Goal: Information Seeking & Learning: Learn about a topic

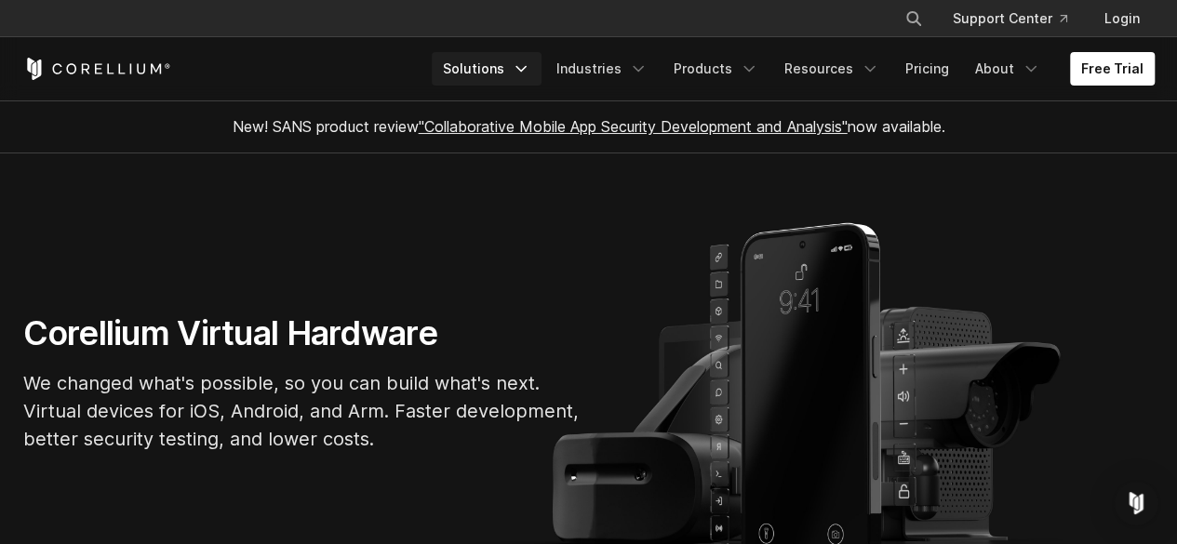
click at [502, 57] on link "Solutions" at bounding box center [487, 69] width 110 height 34
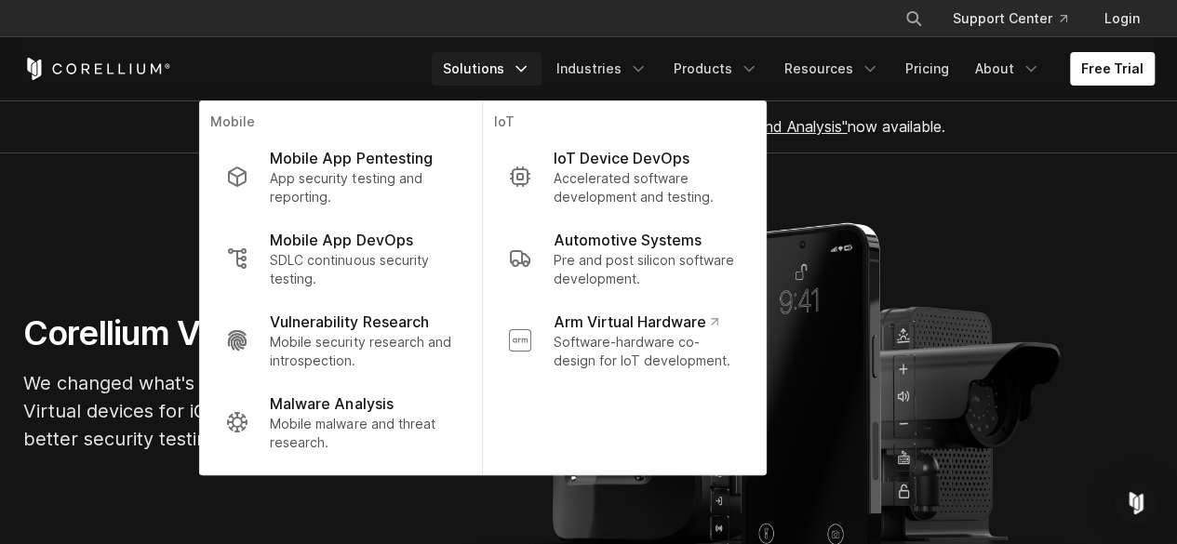
click at [55, 252] on section "Corellium Virtual Hardware We changed what's possible, so you can build what's …" at bounding box center [588, 391] width 1177 height 474
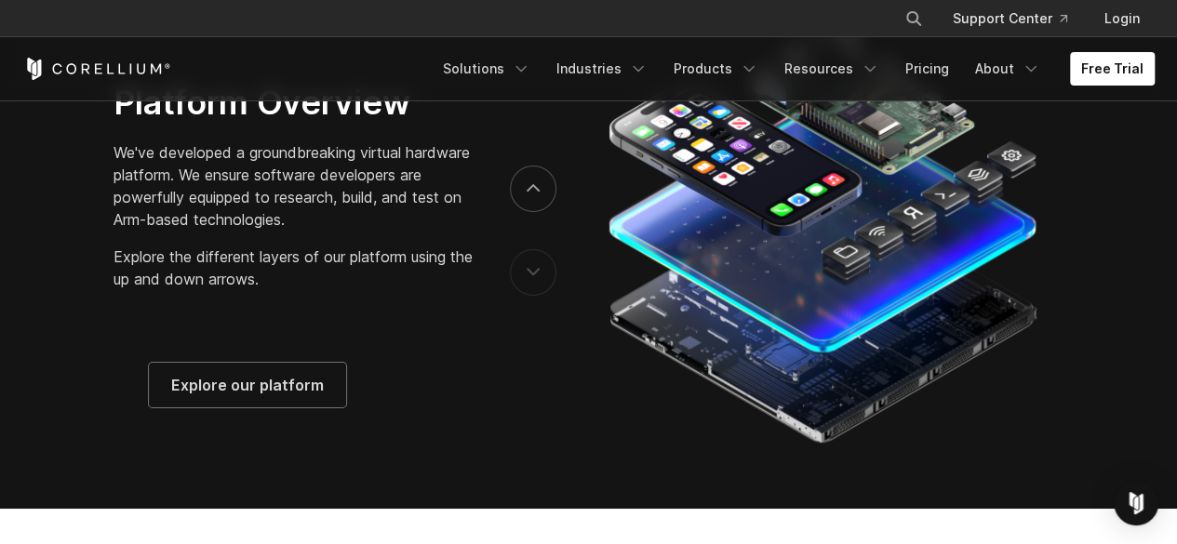
scroll to position [2852, 0]
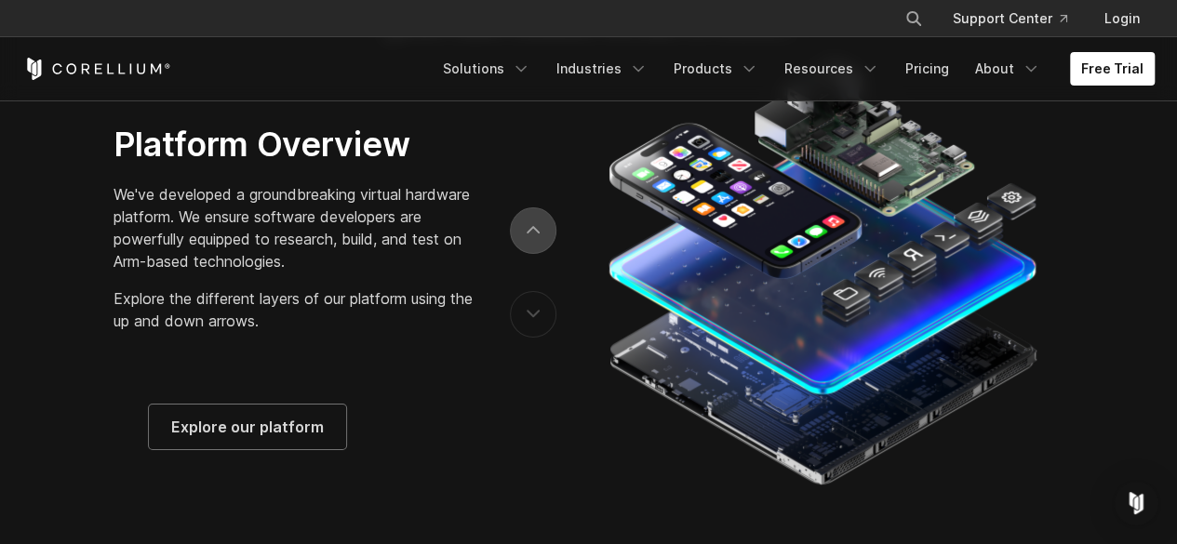
click at [534, 230] on button "next" at bounding box center [533, 231] width 47 height 47
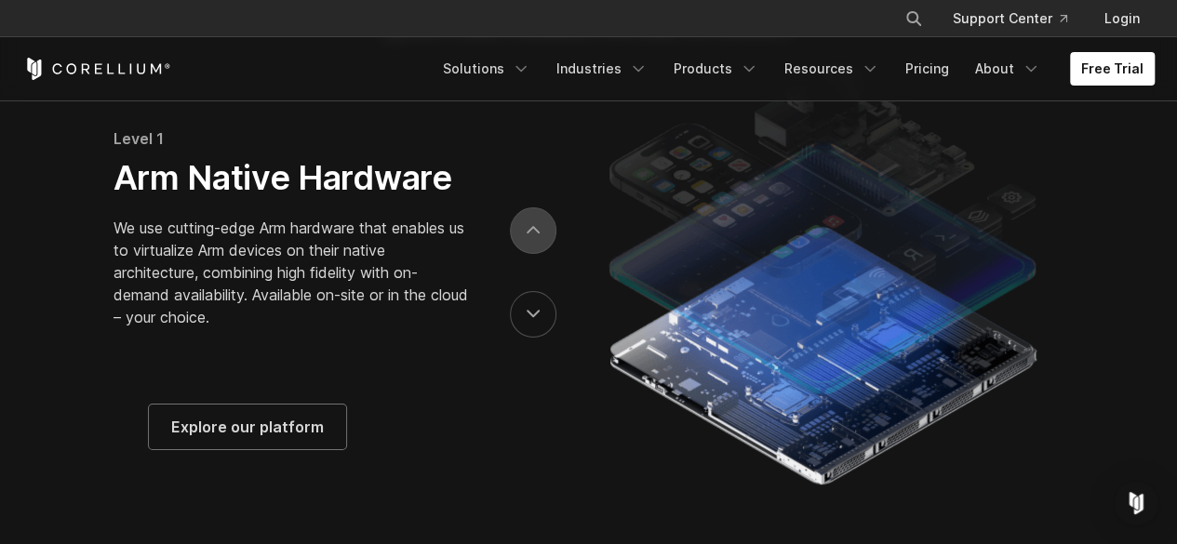
click at [534, 230] on button "next" at bounding box center [533, 231] width 47 height 47
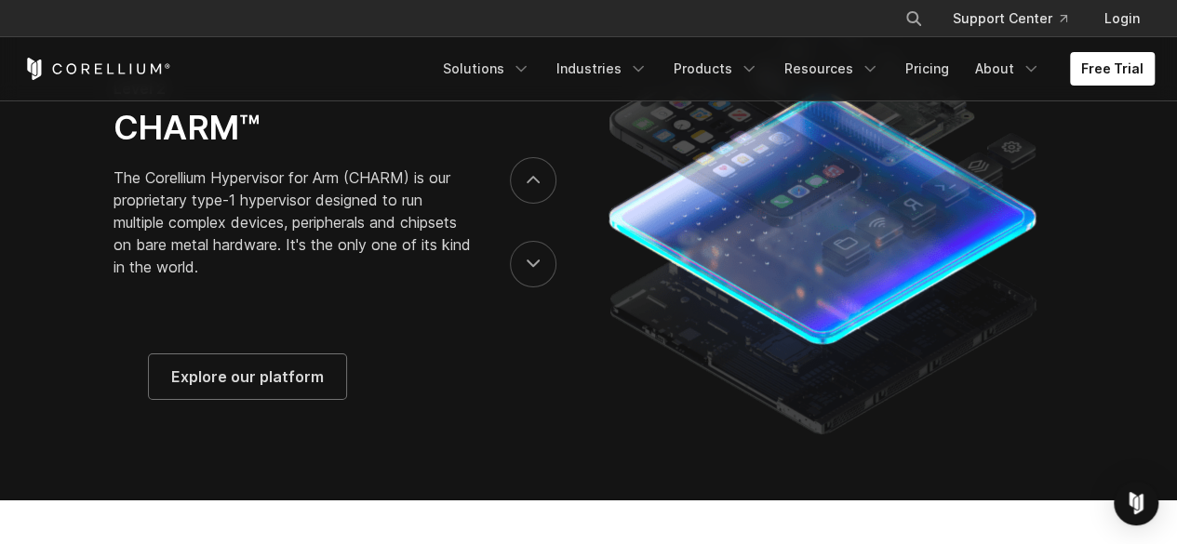
scroll to position [2901, 0]
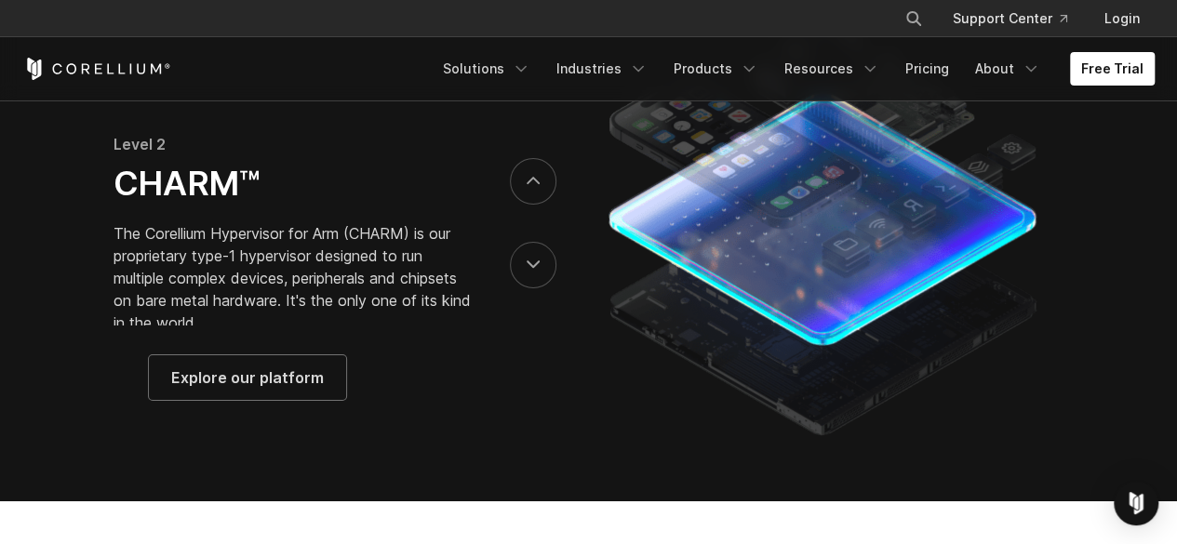
drag, startPoint x: 195, startPoint y: 218, endPoint x: 258, endPoint y: 183, distance: 71.2
click at [258, 183] on div "Level 2 CHARM™ The Corellium Hypervisor for Arm (CHARM) is our proprietary type…" at bounding box center [293, 240] width 359 height 305
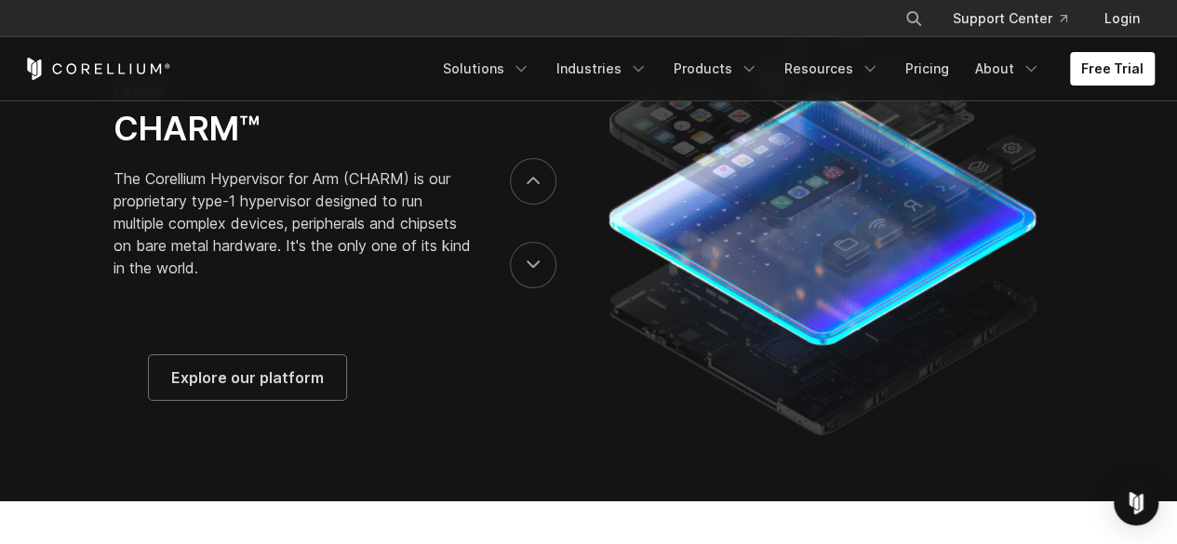
click at [258, 149] on h3 "CHARM™" at bounding box center [293, 128] width 359 height 41
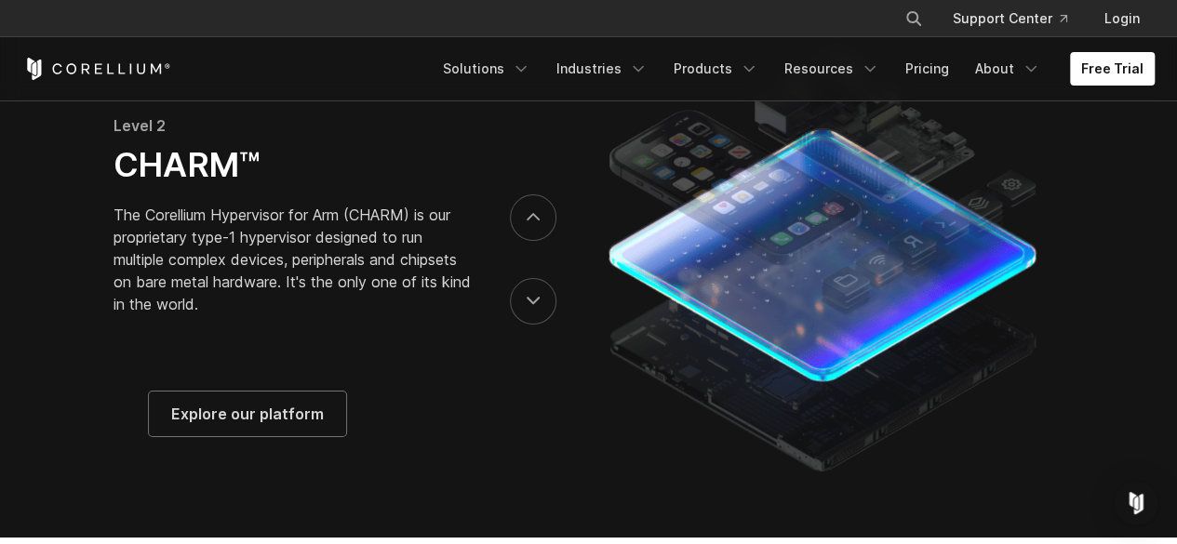
scroll to position [2899, 0]
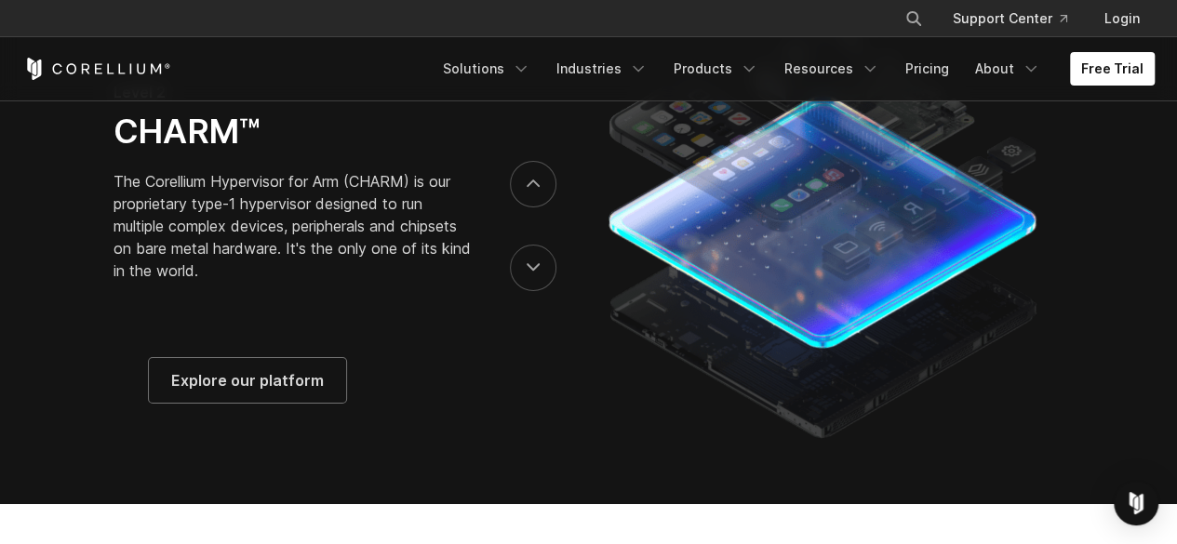
drag, startPoint x: 193, startPoint y: 224, endPoint x: 277, endPoint y: 251, distance: 88.9
click at [277, 251] on div "Level 2 CHARM™ The Corellium Hypervisor for Arm (CHARM) is our proprietary type…" at bounding box center [293, 188] width 359 height 305
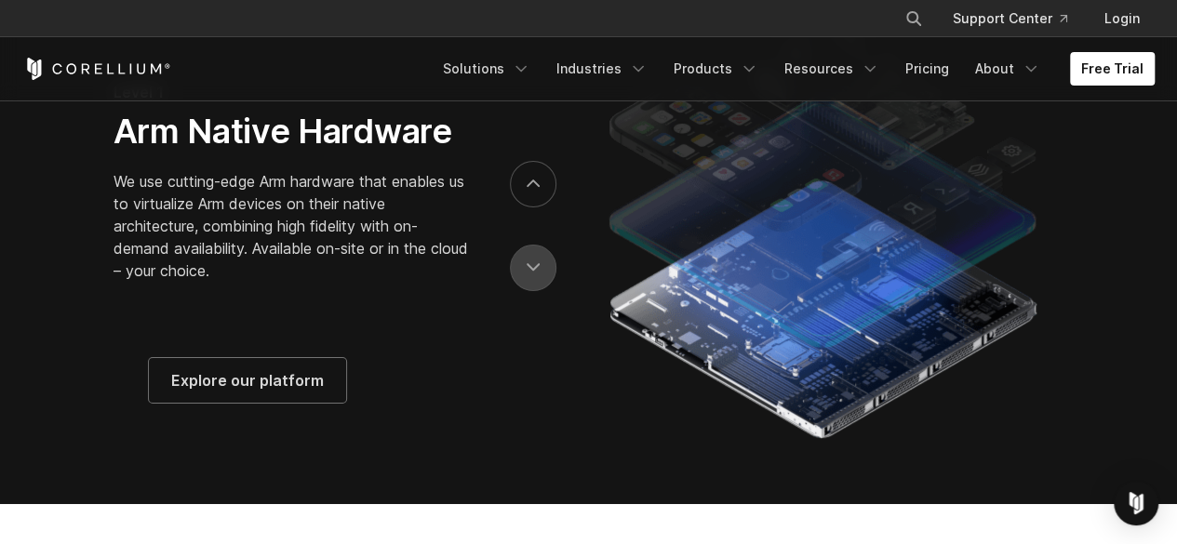
click at [538, 291] on button "previous" at bounding box center [533, 268] width 47 height 47
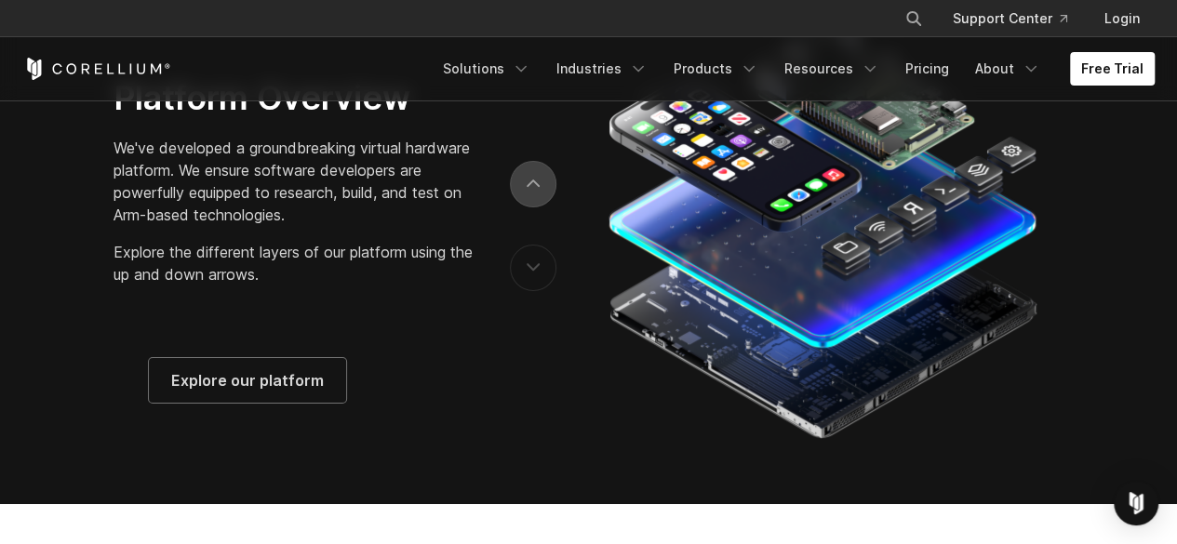
click at [542, 208] on button "next" at bounding box center [533, 184] width 47 height 47
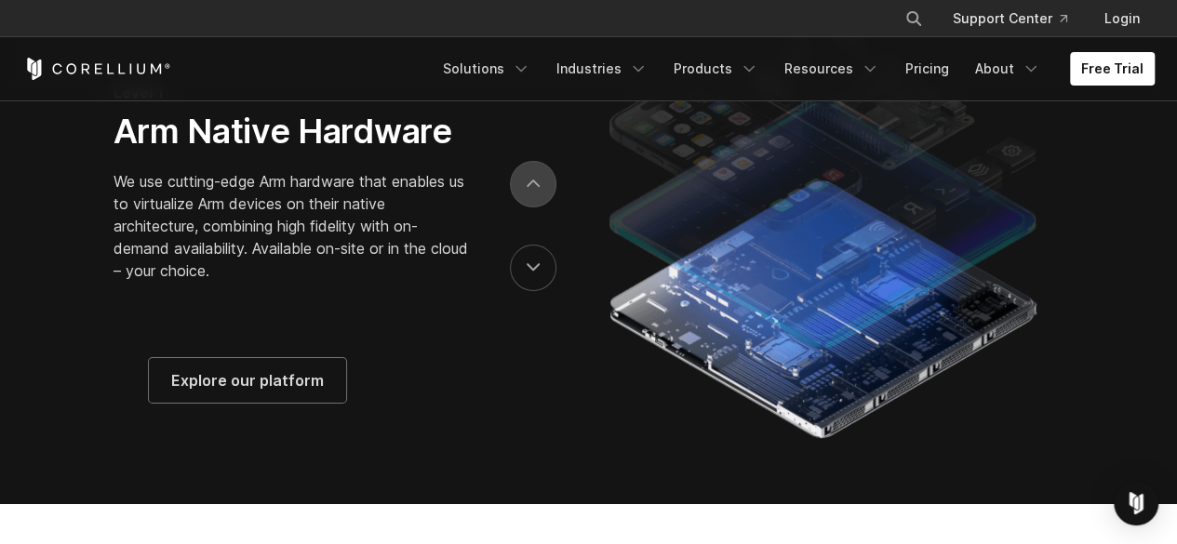
click at [542, 208] on button "next" at bounding box center [533, 184] width 47 height 47
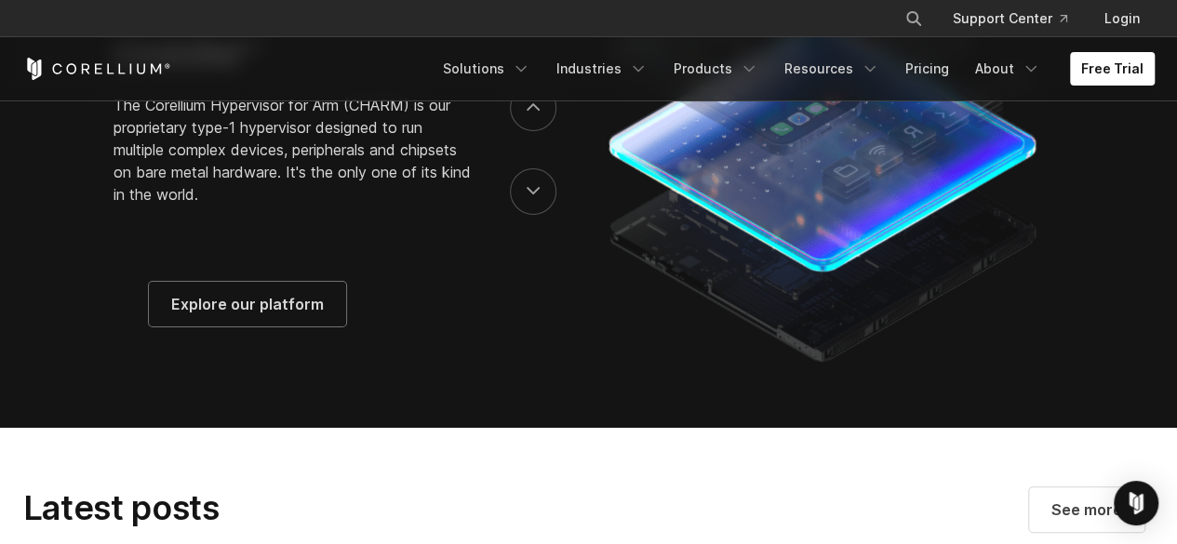
scroll to position [2844, 0]
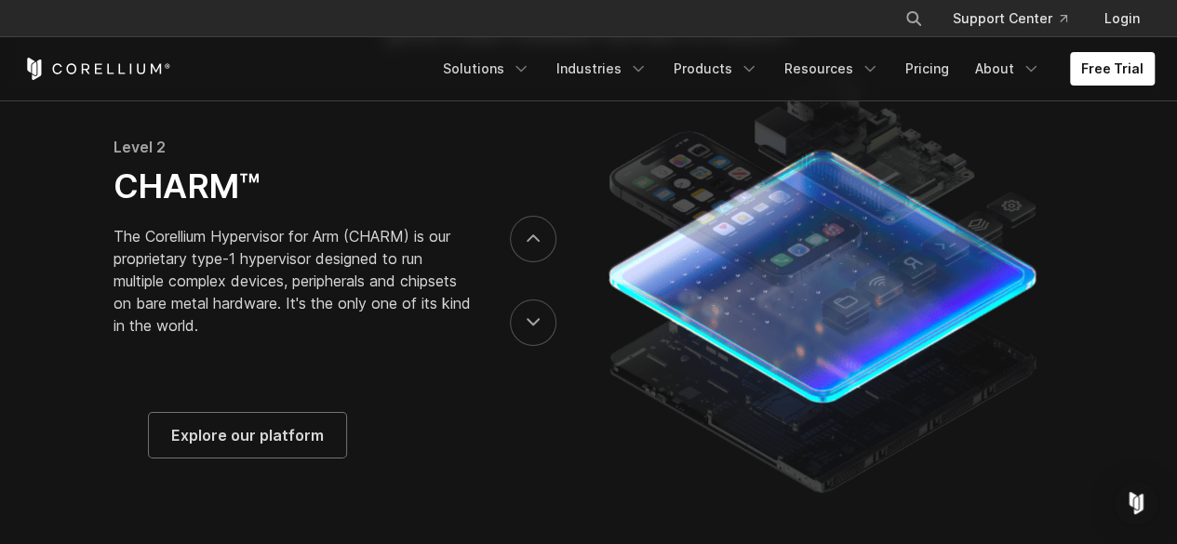
click at [285, 310] on p "The Corellium Hypervisor for Arm (CHARM) is our proprietary type-1 hypervisor d…" at bounding box center [293, 281] width 359 height 112
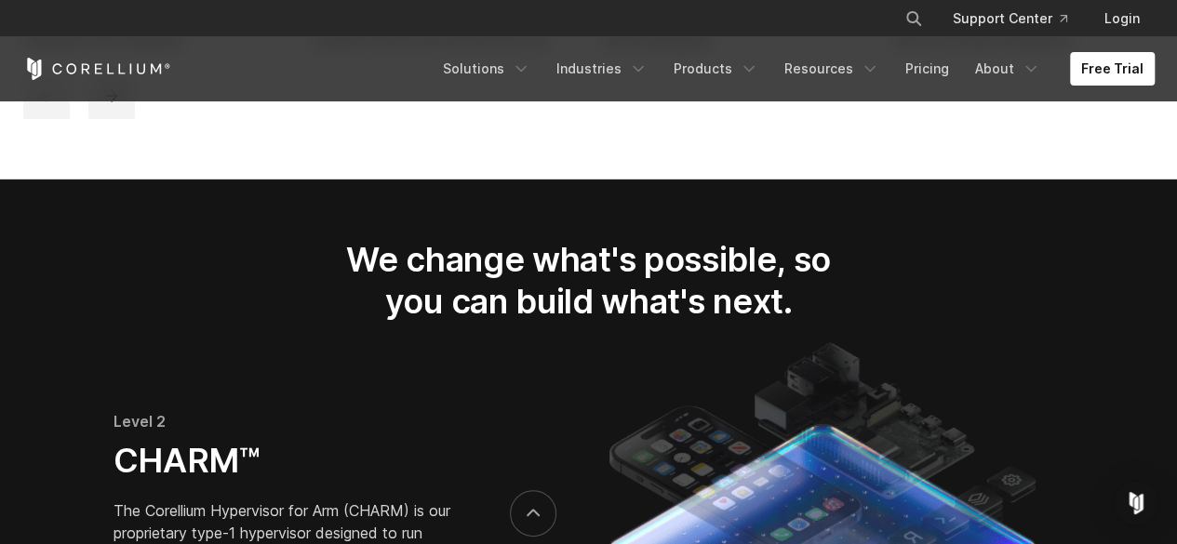
scroll to position [2570, 0]
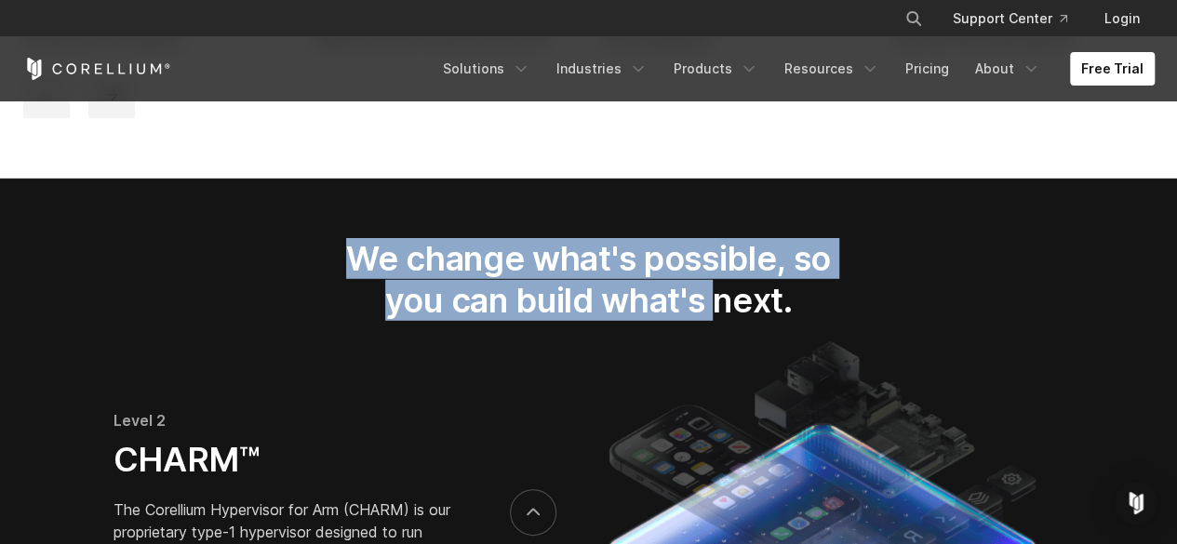
drag, startPoint x: 353, startPoint y: 276, endPoint x: 722, endPoint y: 317, distance: 371.7
click at [722, 317] on h2 "We change what's possible, so you can build what's next." at bounding box center [588, 279] width 547 height 83
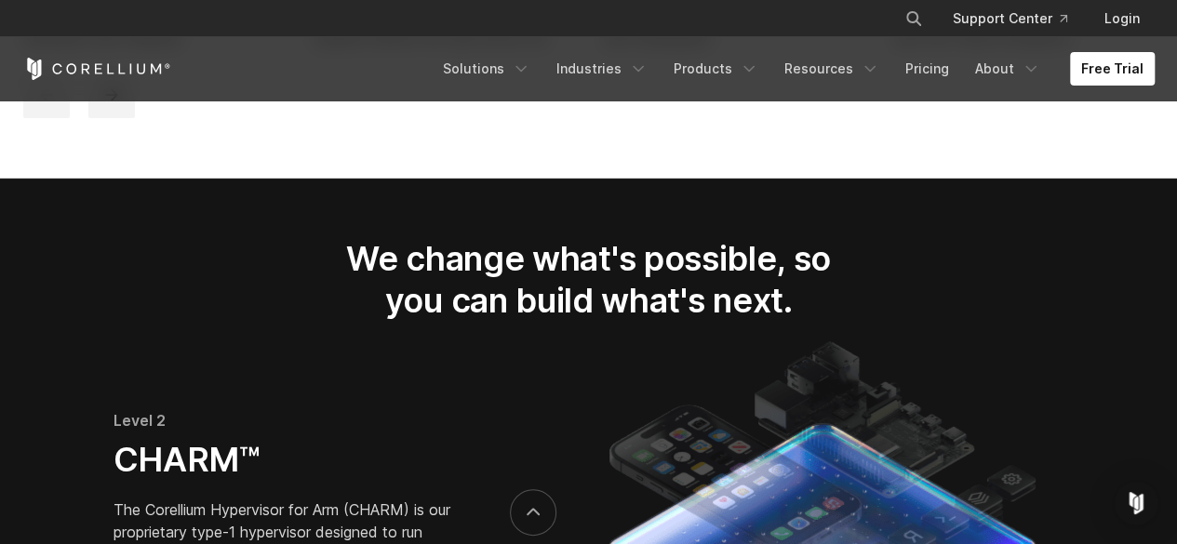
scroll to position [2846, 0]
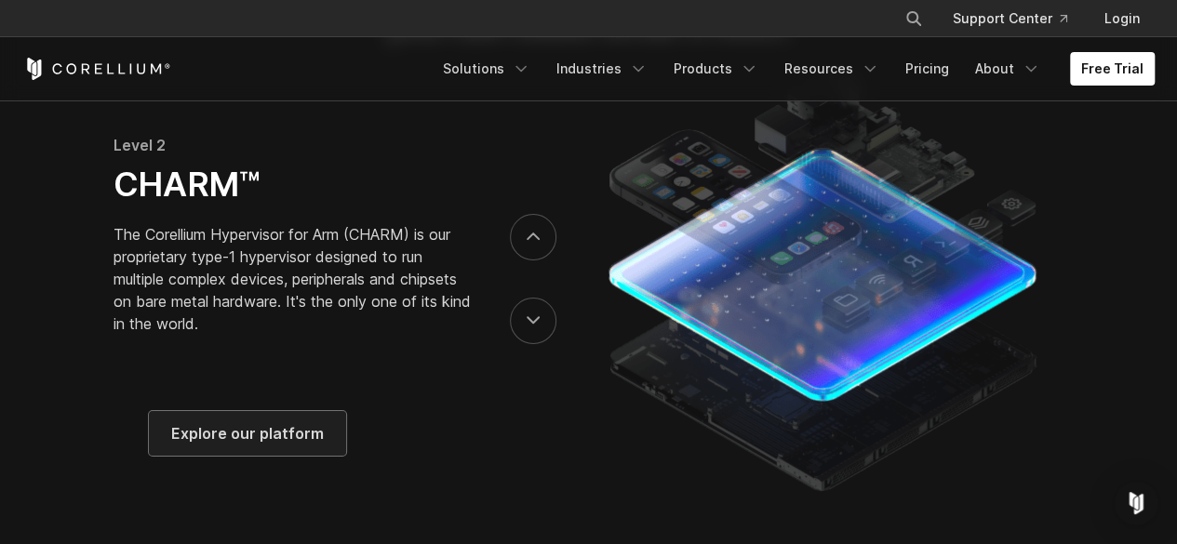
click at [256, 445] on span "Explore our platform" at bounding box center [247, 433] width 153 height 22
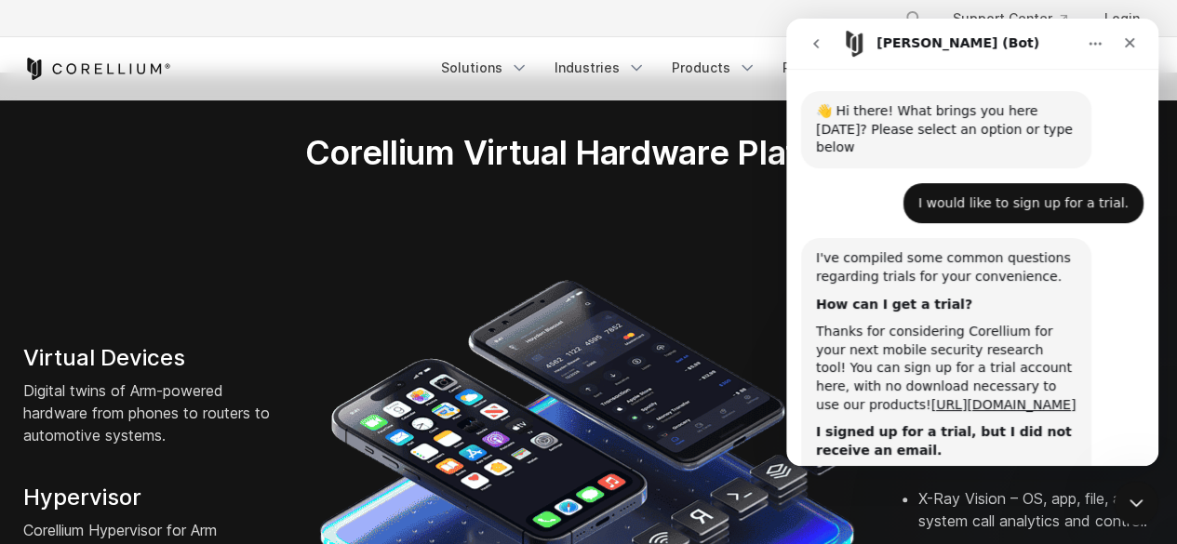
scroll to position [437, 0]
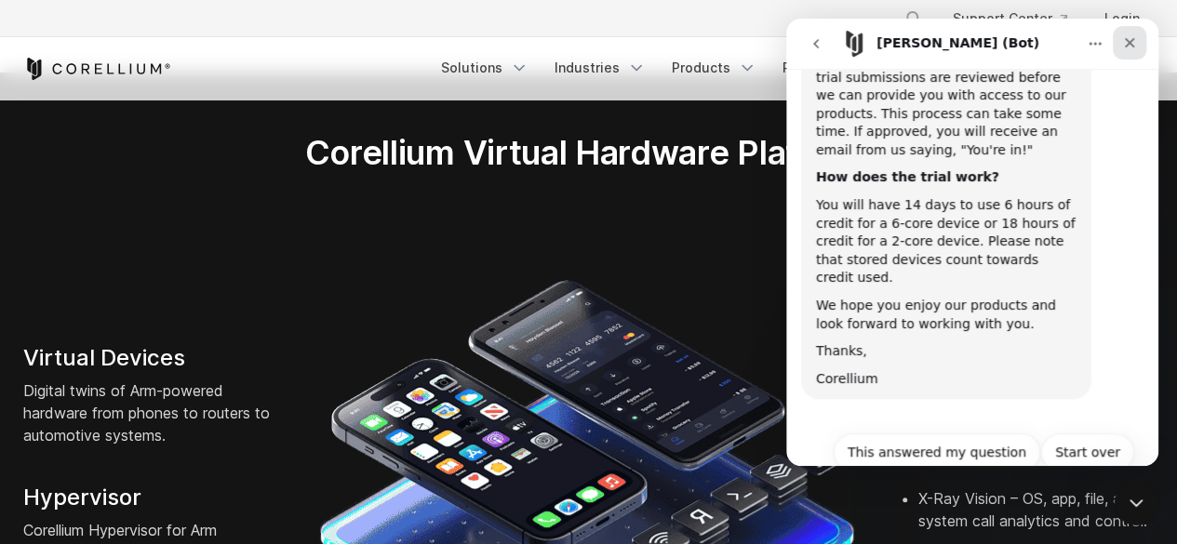
click at [1132, 40] on icon "Close" at bounding box center [1130, 43] width 10 height 10
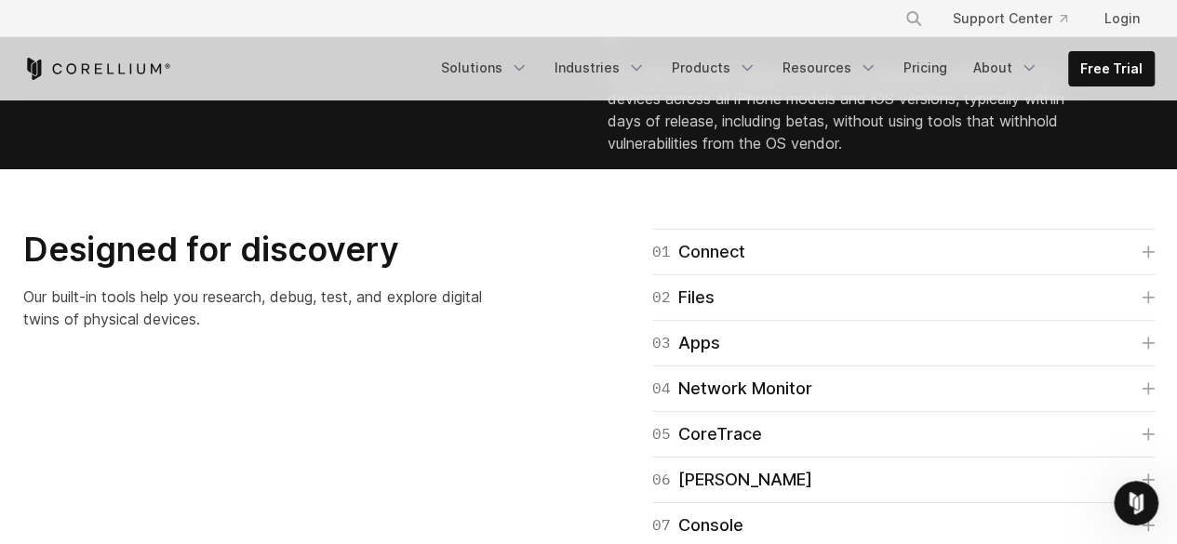
scroll to position [2756, 0]
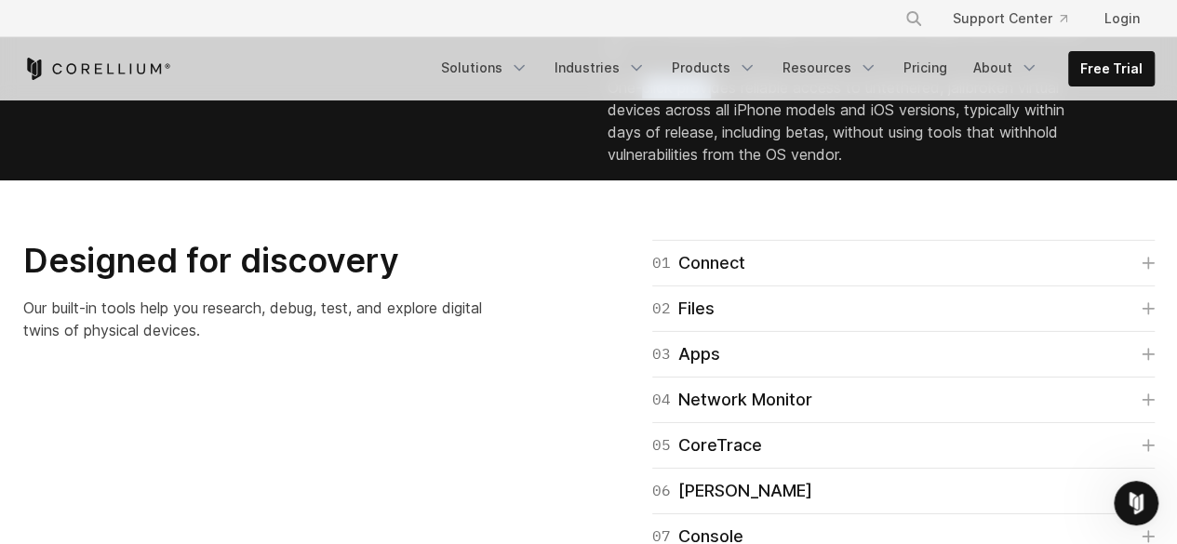
drag, startPoint x: 641, startPoint y: 285, endPoint x: 717, endPoint y: 289, distance: 76.4
click at [717, 166] on p "One-click provides reliable access to untethered, jailbroken virtual devices ac…" at bounding box center [846, 120] width 476 height 89
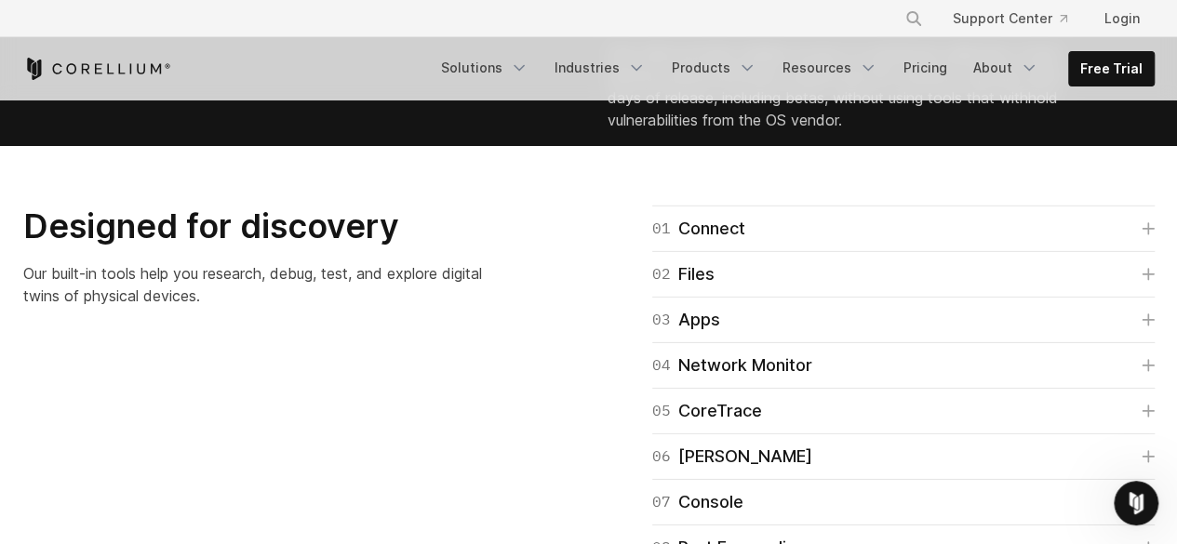
scroll to position [2814, 0]
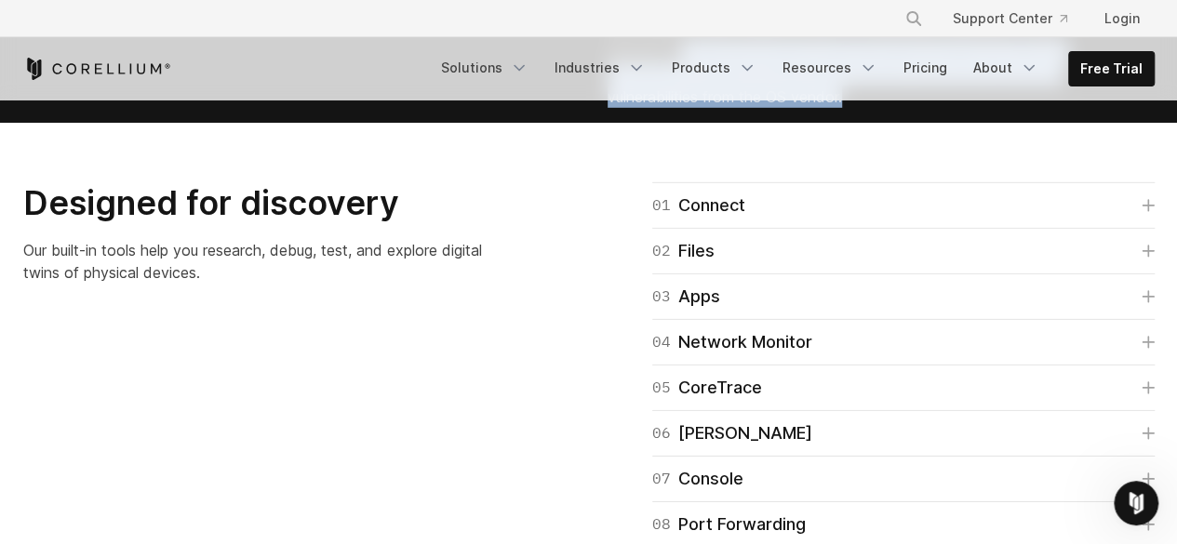
drag, startPoint x: 856, startPoint y: 295, endPoint x: 683, endPoint y: 241, distance: 181.3
click at [683, 108] on p "One-click provides reliable access to untethered, jailbroken virtual devices ac…" at bounding box center [846, 63] width 476 height 89
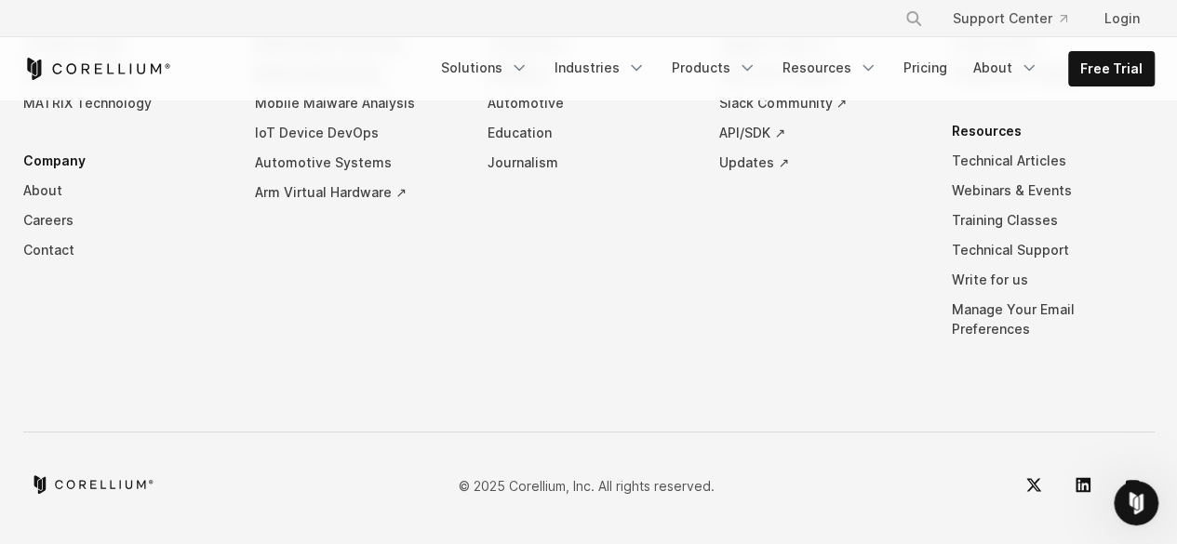
scroll to position [9006, 0]
click at [43, 235] on link "Careers" at bounding box center [124, 221] width 203 height 30
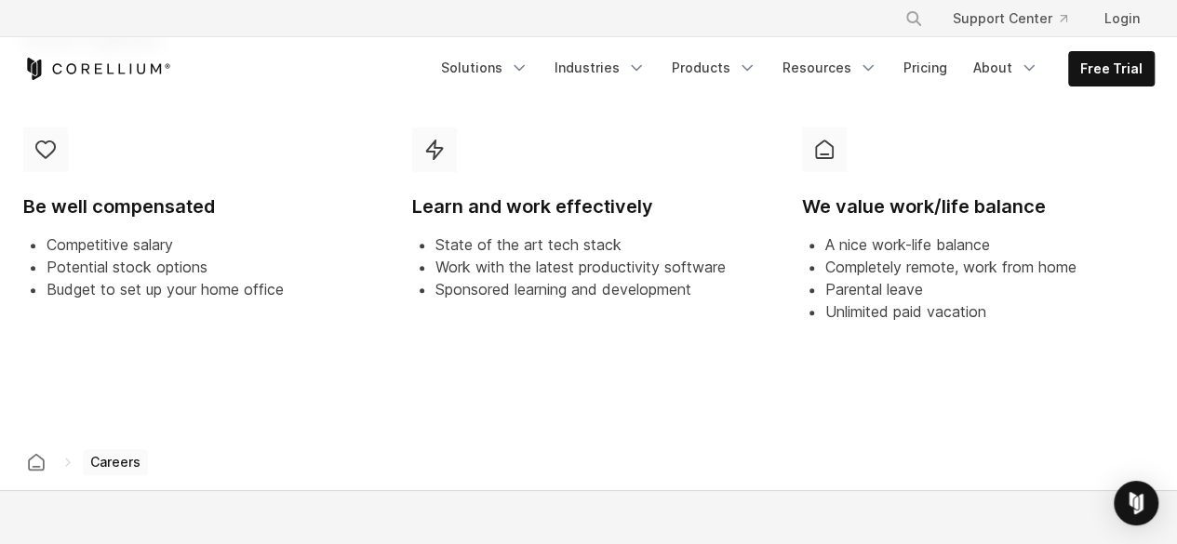
scroll to position [803, 0]
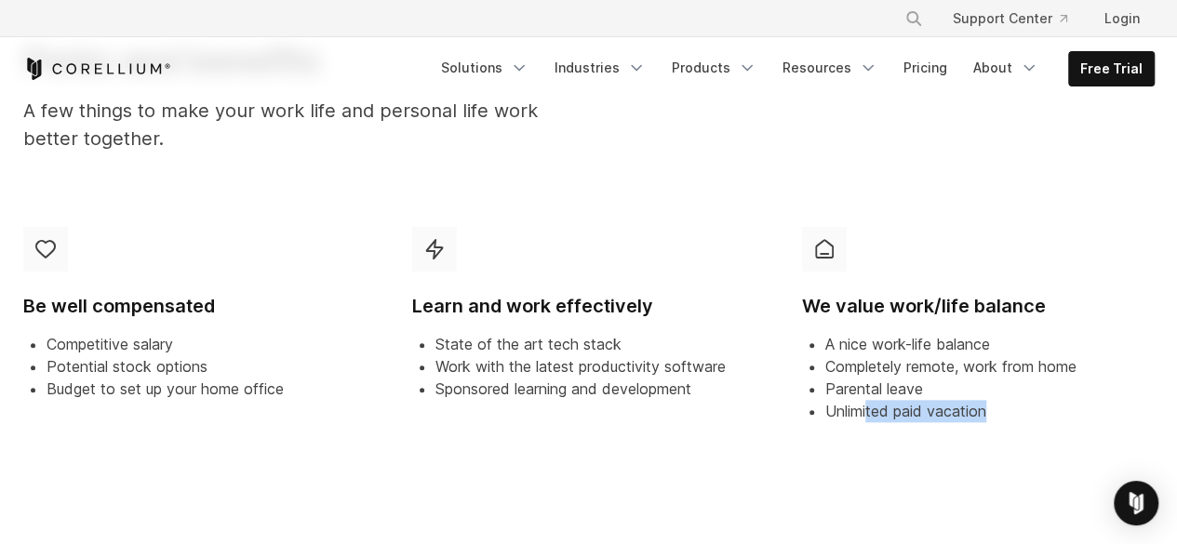
drag, startPoint x: 1014, startPoint y: 425, endPoint x: 868, endPoint y: 470, distance: 152.8
click at [868, 470] on div "Be well compensated Competitive salary Potential stock options Budget to set up…" at bounding box center [589, 343] width 1169 height 263
click at [897, 417] on span "Unlimited paid vacation" at bounding box center [905, 411] width 161 height 19
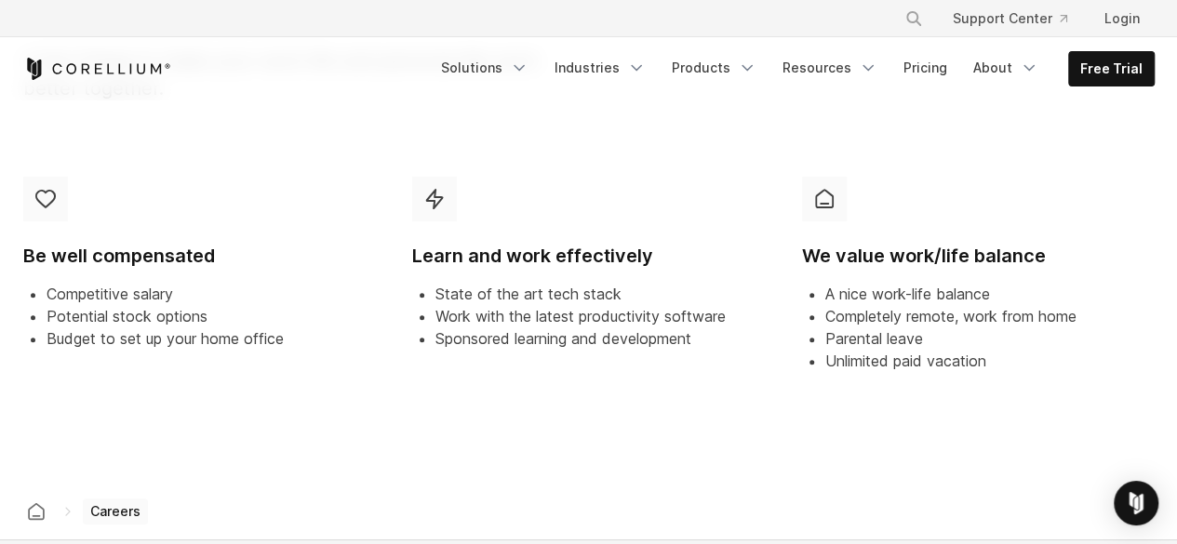
scroll to position [854, 0]
drag, startPoint x: 215, startPoint y: 324, endPoint x: 48, endPoint y: 319, distance: 166.6
click at [48, 319] on li "Potential stock options" at bounding box center [211, 315] width 329 height 22
click at [179, 334] on li "Budget to set up your home office" at bounding box center [211, 338] width 329 height 22
drag, startPoint x: 287, startPoint y: 336, endPoint x: 40, endPoint y: 336, distance: 246.6
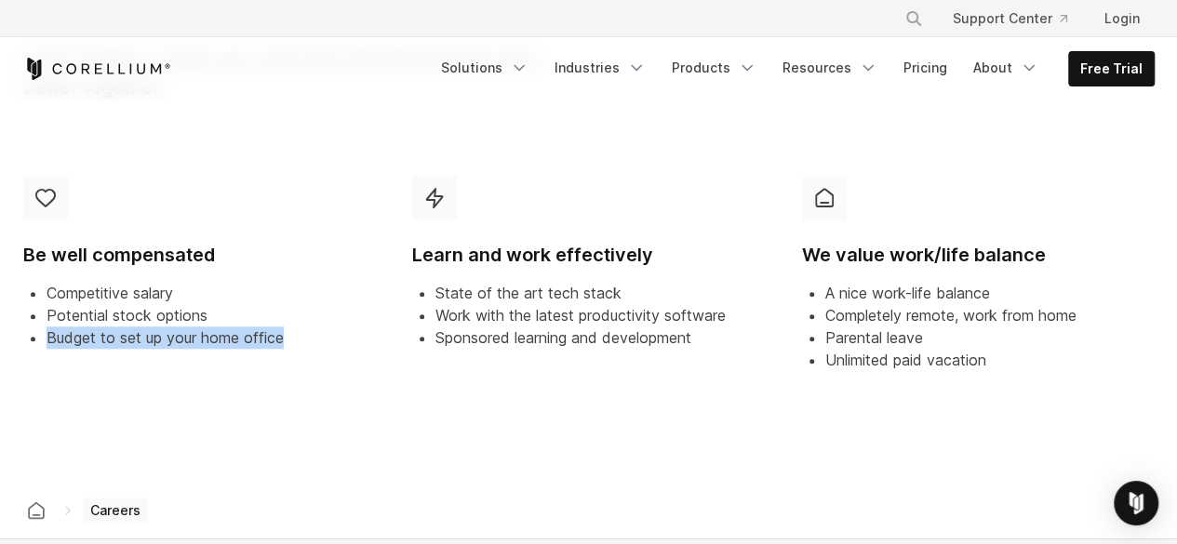
click at [40, 336] on ul "Competitive salary Potential stock options Budget to set up your home office" at bounding box center [199, 315] width 353 height 67
click at [177, 327] on li "Budget to set up your home office" at bounding box center [211, 338] width 329 height 22
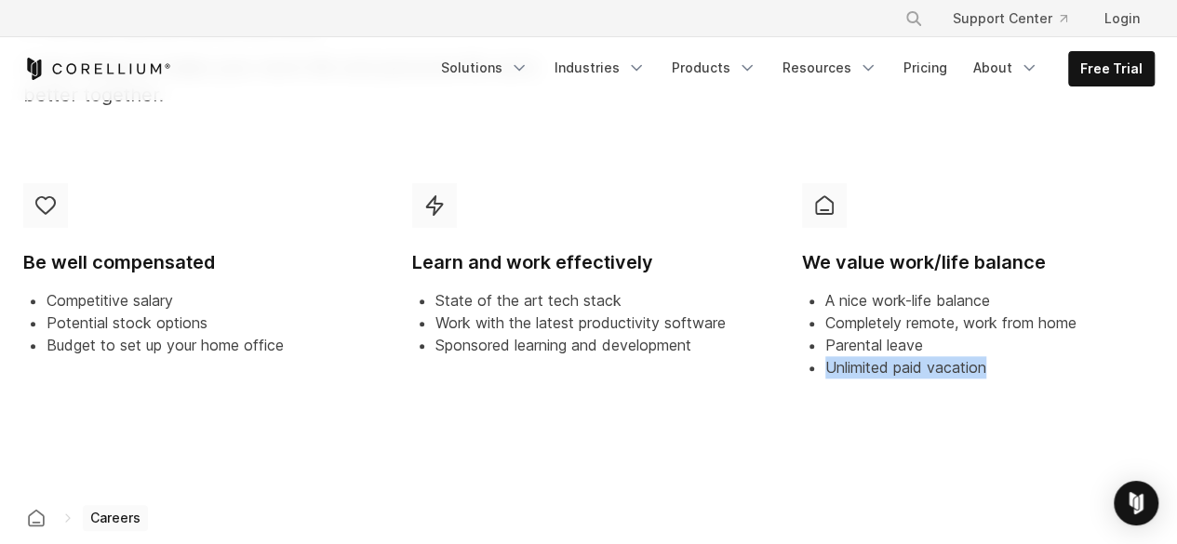
drag, startPoint x: 991, startPoint y: 367, endPoint x: 822, endPoint y: 378, distance: 169.7
click at [822, 378] on ul "A nice work-life balance Completely remote, work from home Parental leave Unlim…" at bounding box center [978, 333] width 353 height 89
click at [925, 368] on span "Unlimited paid vacation" at bounding box center [905, 367] width 161 height 19
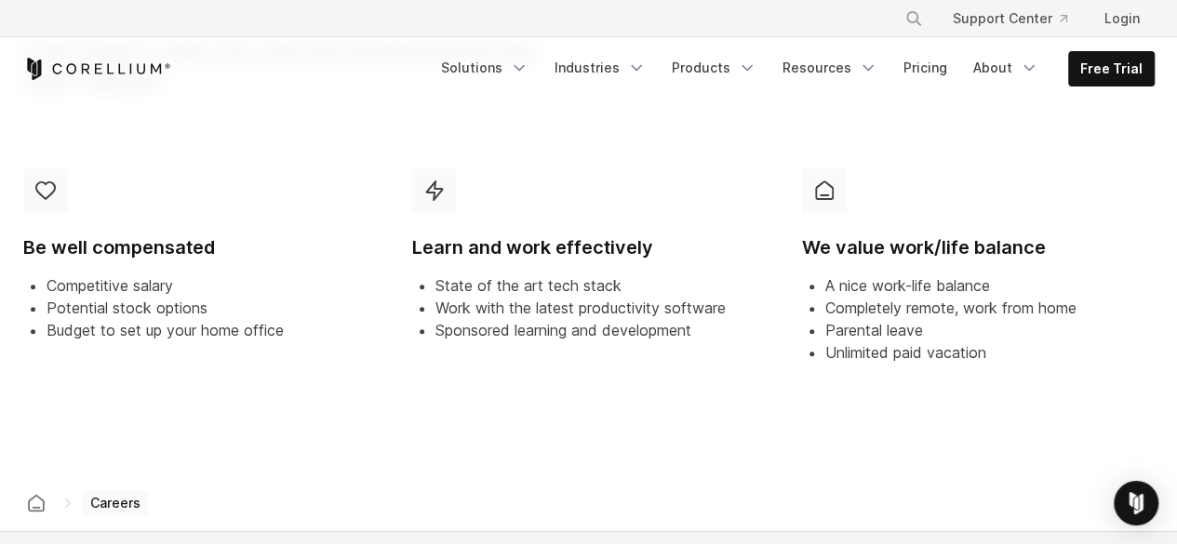
scroll to position [861, 0]
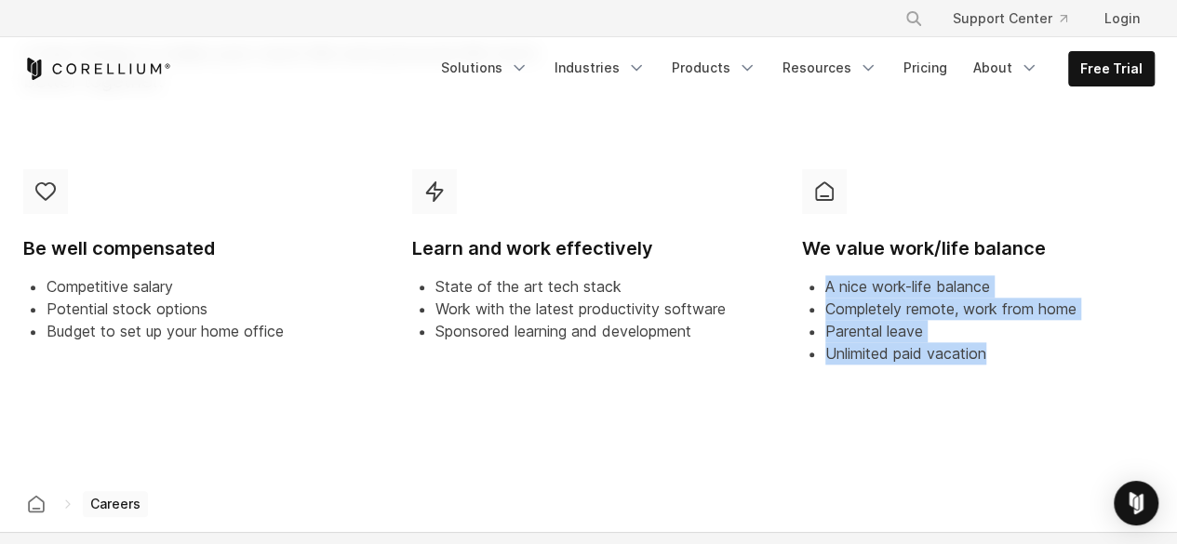
drag, startPoint x: 994, startPoint y: 348, endPoint x: 816, endPoint y: 285, distance: 188.7
click at [816, 285] on ul "A nice work-life balance Completely remote, work from home Parental leave Unlim…" at bounding box center [978, 319] width 353 height 89
drag, startPoint x: 859, startPoint y: 309, endPoint x: 891, endPoint y: 306, distance: 32.7
click at [891, 306] on span "Completely remote, work from home" at bounding box center [950, 309] width 251 height 19
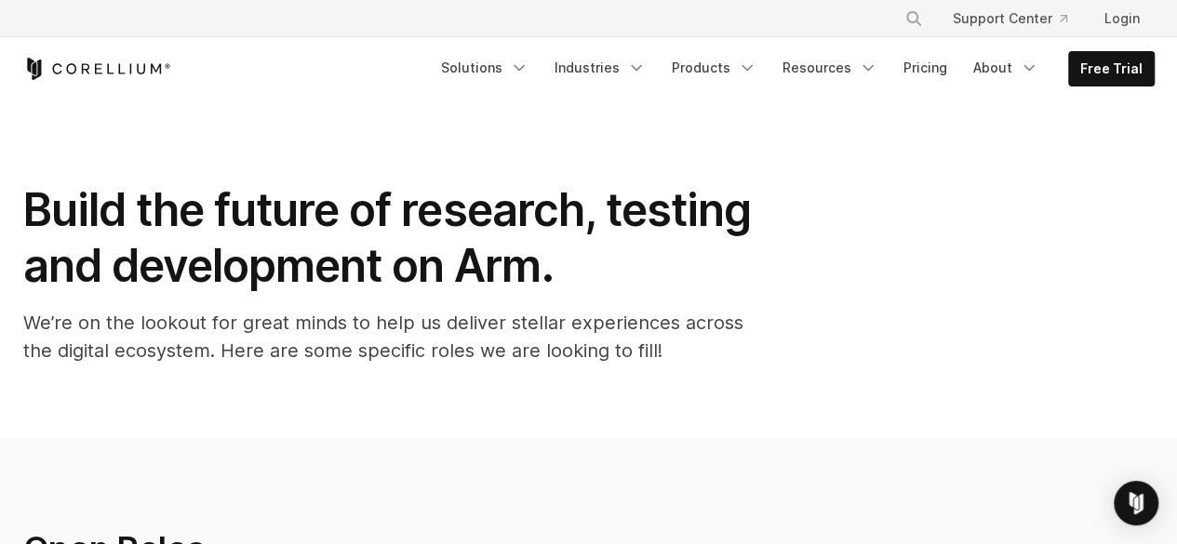
scroll to position [0, 0]
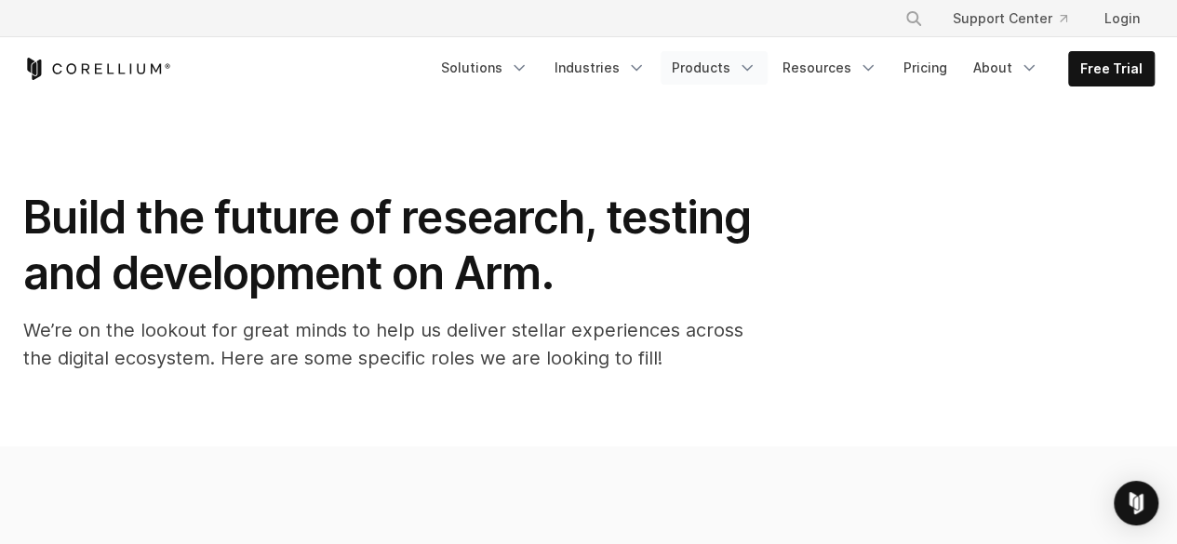
click at [722, 68] on link "Products" at bounding box center [714, 68] width 107 height 34
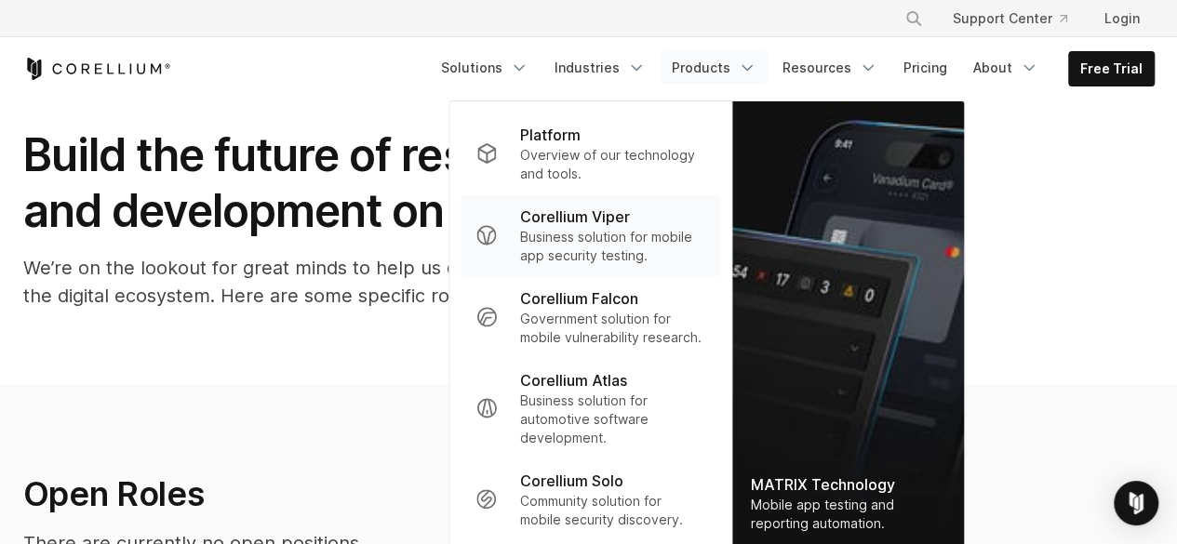
scroll to position [84, 0]
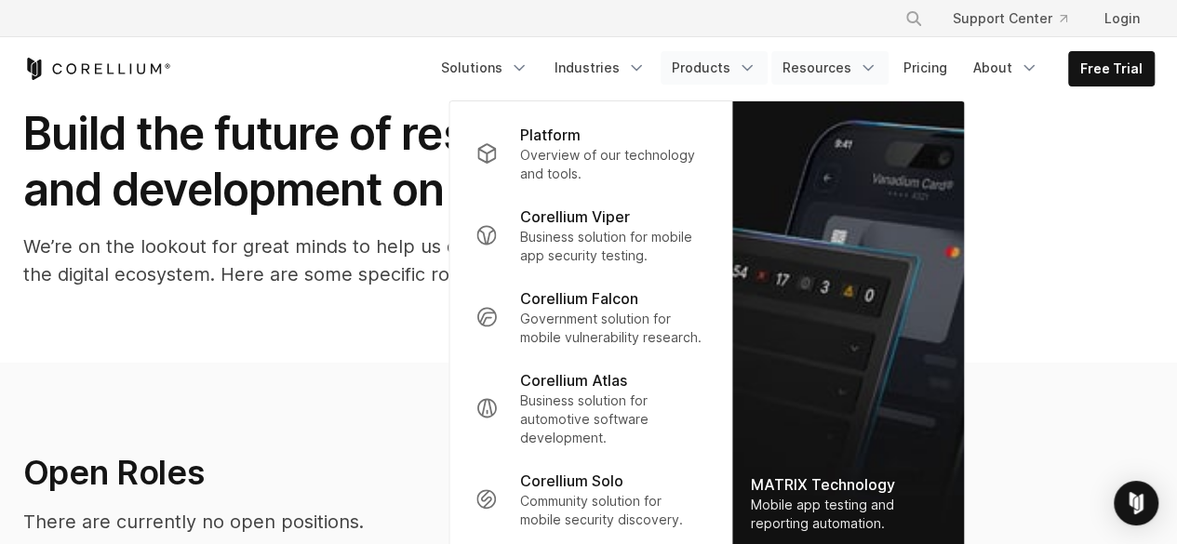
click at [860, 71] on link "Resources" at bounding box center [829, 68] width 117 height 34
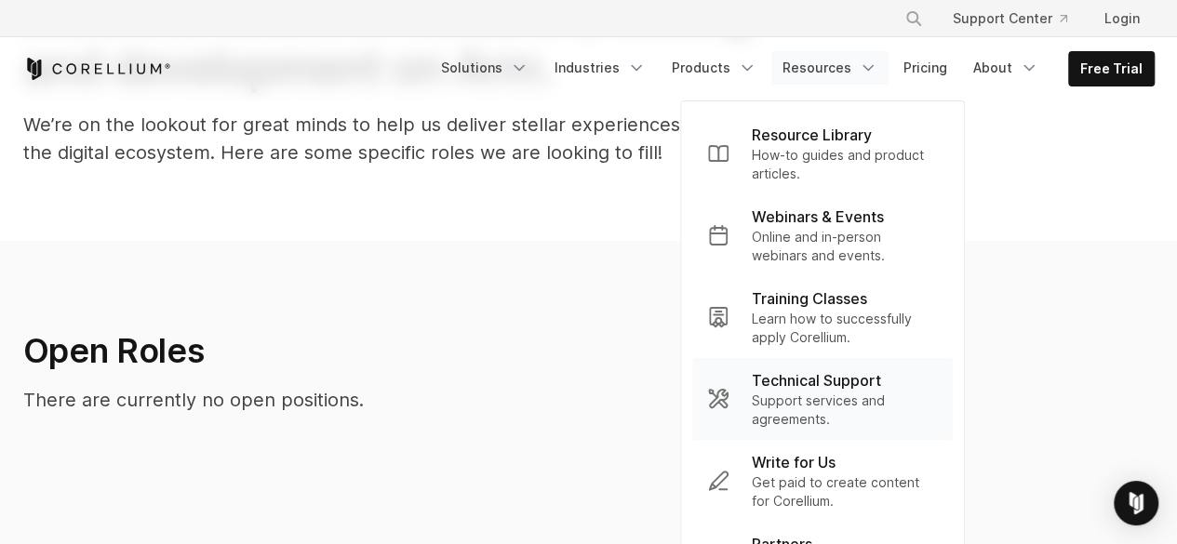
scroll to position [205, 0]
click at [951, 65] on link "Pricing" at bounding box center [925, 68] width 66 height 34
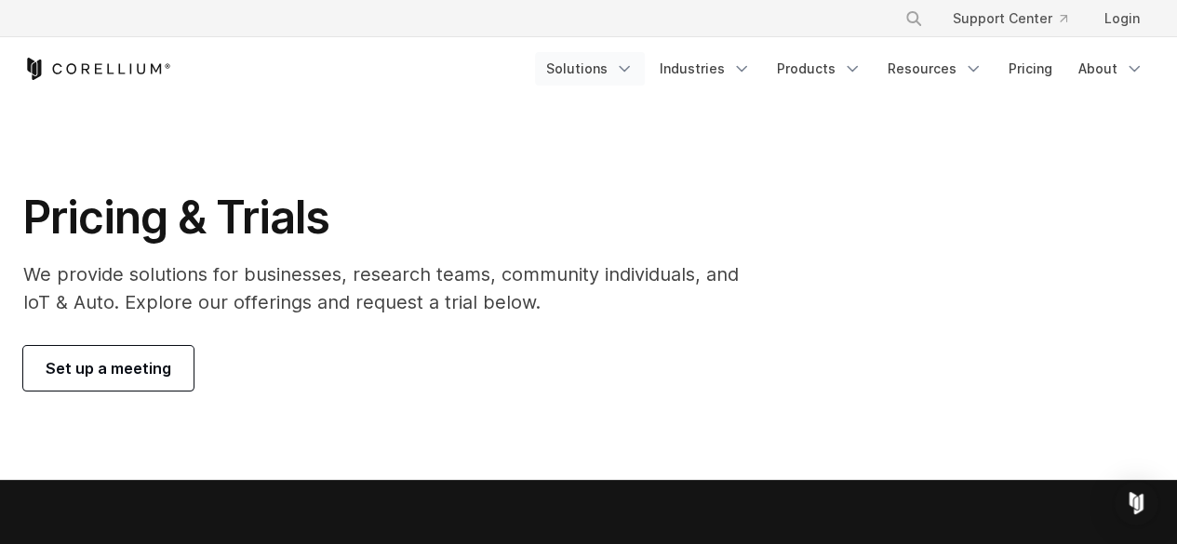
click at [580, 74] on link "Solutions" at bounding box center [590, 69] width 110 height 34
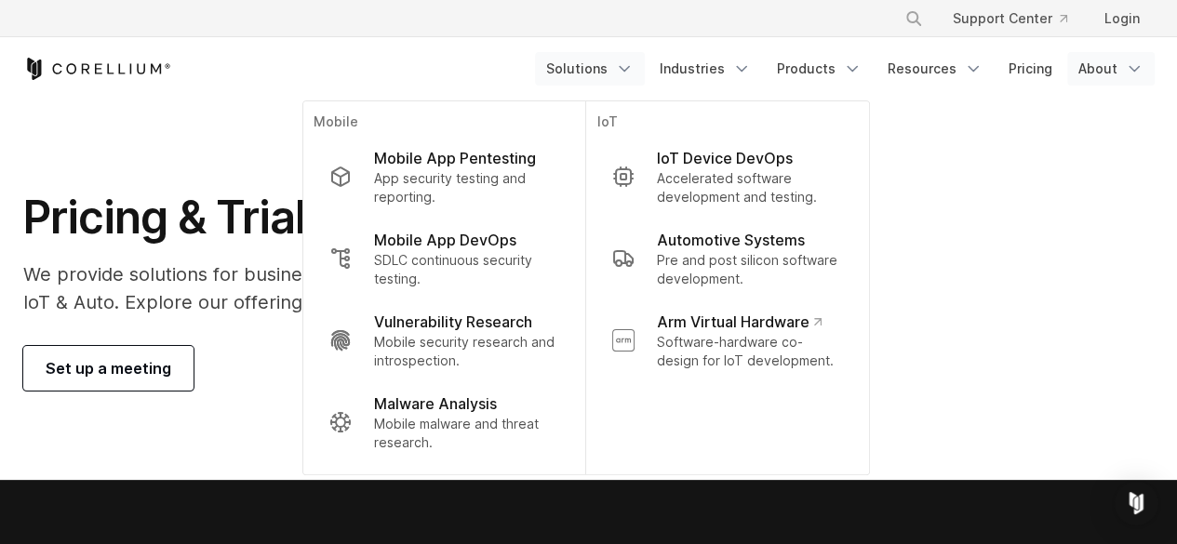
click at [1123, 69] on link "About" at bounding box center [1110, 69] width 87 height 34
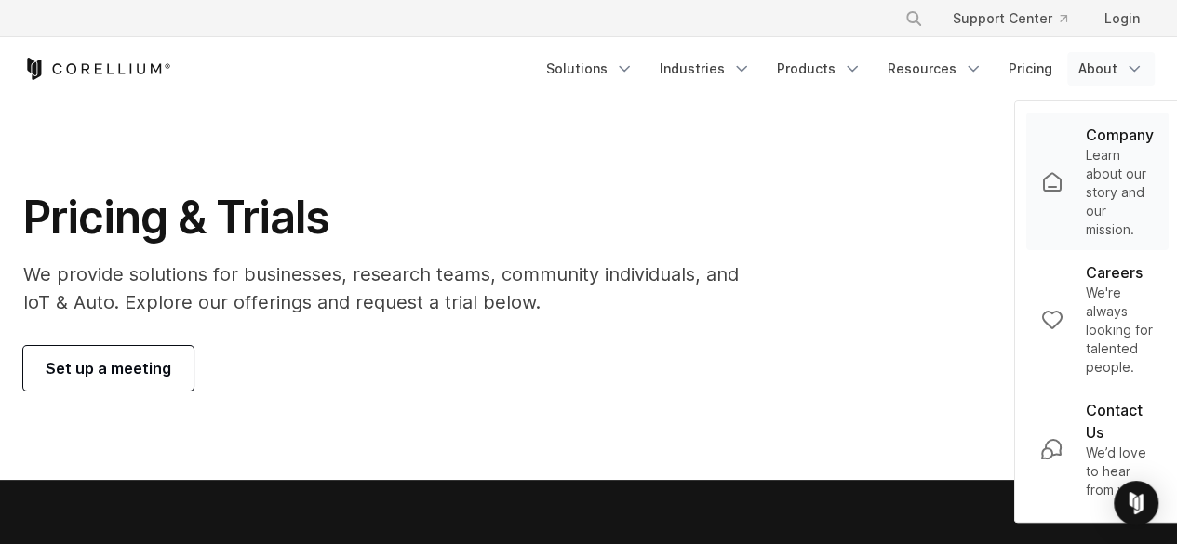
click at [1131, 136] on p "Company" at bounding box center [1119, 135] width 68 height 22
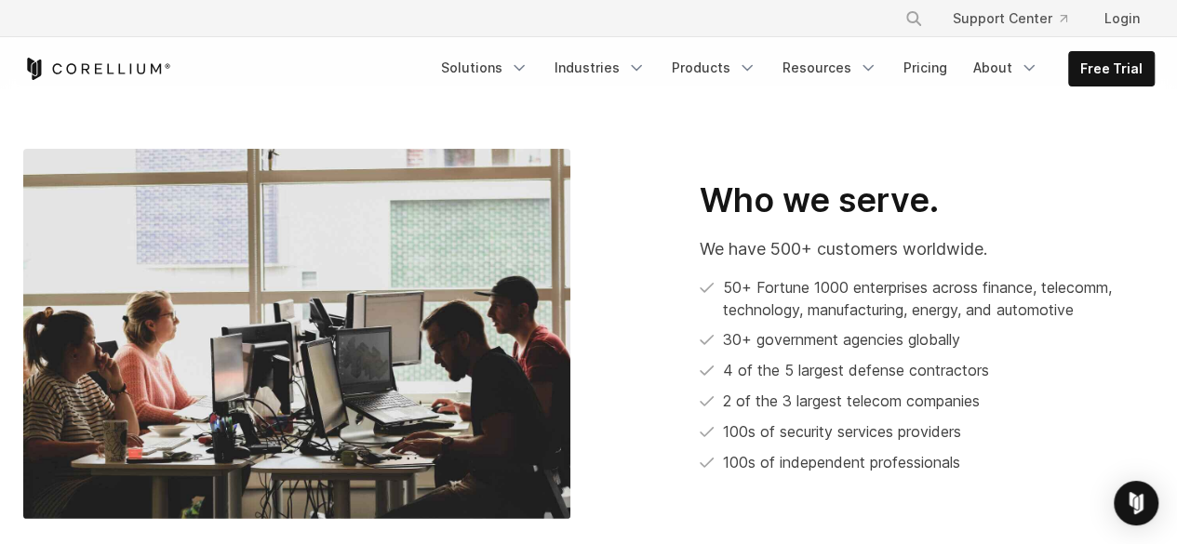
scroll to position [962, 0]
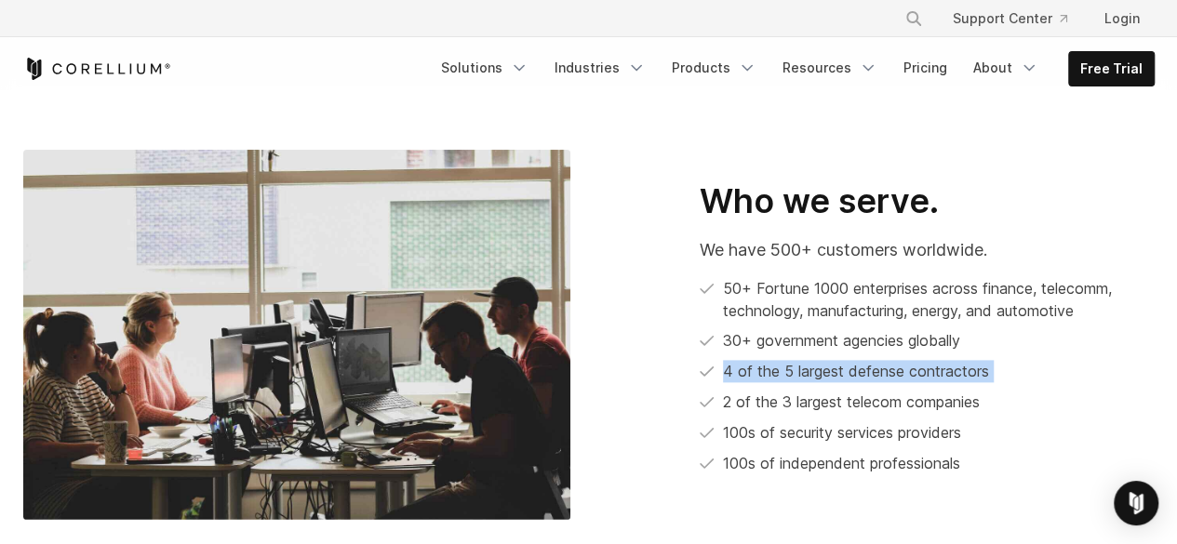
drag, startPoint x: 718, startPoint y: 340, endPoint x: 1007, endPoint y: 366, distance: 289.6
click at [1007, 366] on ul "50+ Fortune 1000 enterprises across finance, telecomm, technology, manufacturin…" at bounding box center [927, 376] width 455 height 198
click at [998, 391] on li "2 of the 3 largest telecom companies" at bounding box center [927, 402] width 455 height 23
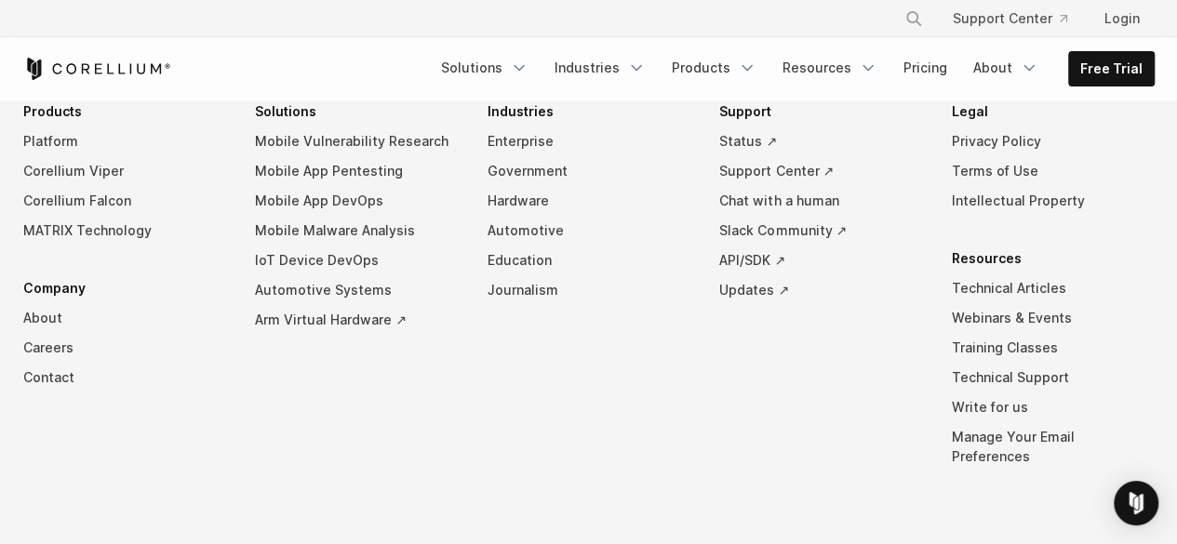
scroll to position [3368, 0]
click at [767, 247] on link "API/SDK ↗" at bounding box center [820, 262] width 203 height 30
